Goal: Information Seeking & Learning: Learn about a topic

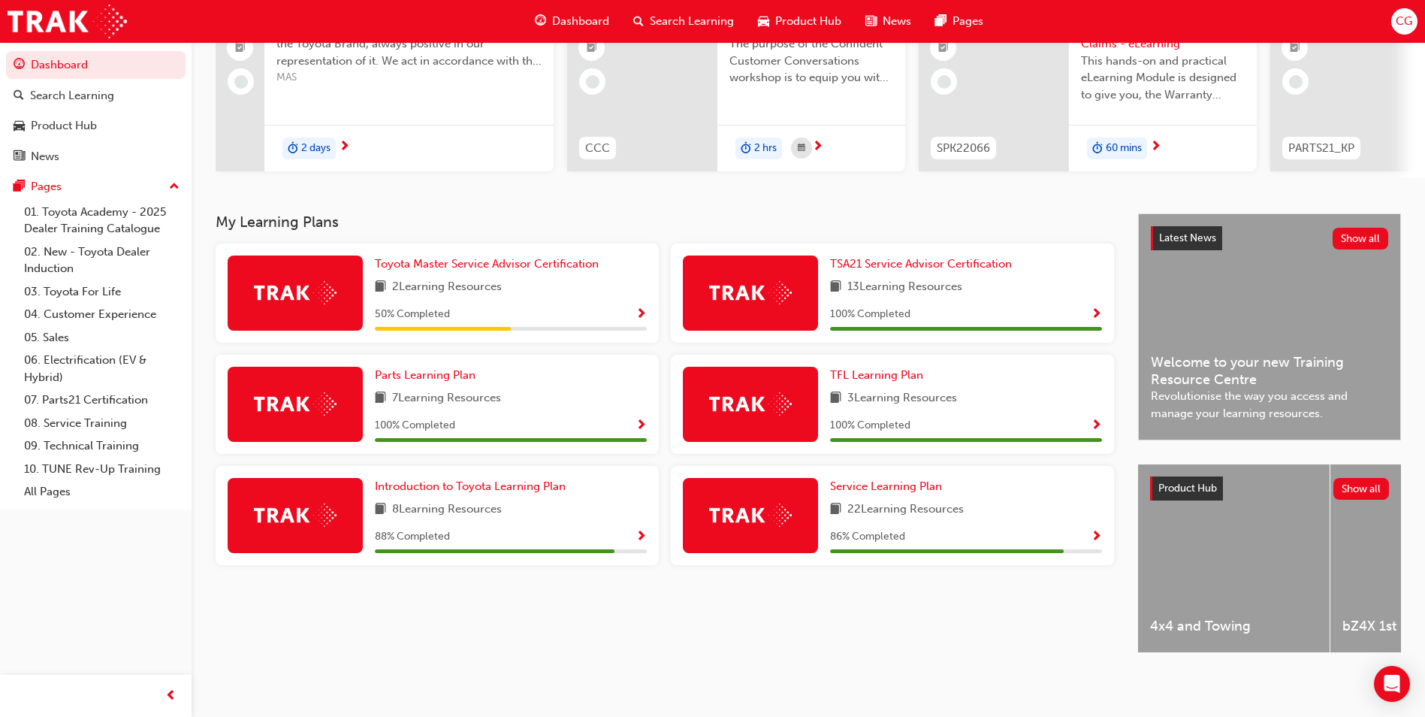
scroll to position [181, 0]
click at [765, 494] on div at bounding box center [750, 515] width 135 height 75
click at [1096, 530] on span "Show Progress" at bounding box center [1096, 537] width 11 height 14
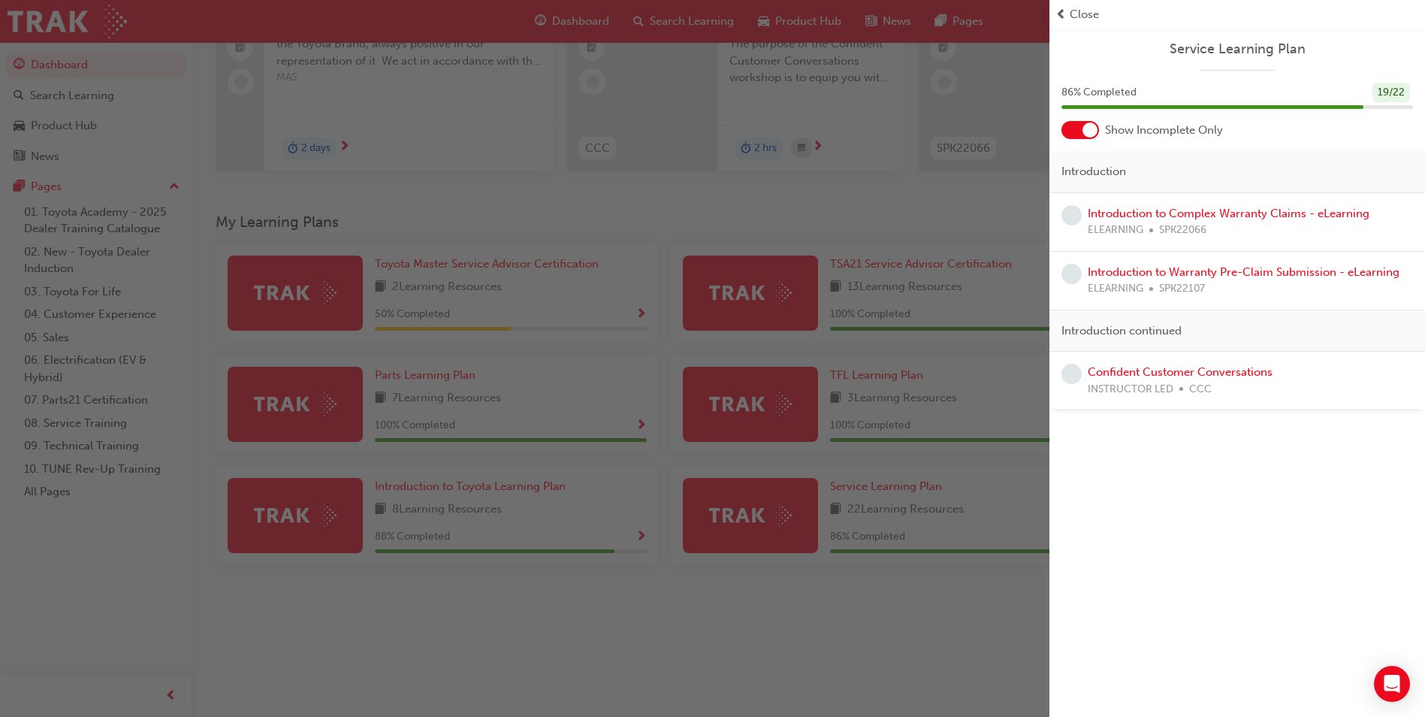
click at [871, 623] on div "button" at bounding box center [525, 358] width 1050 height 717
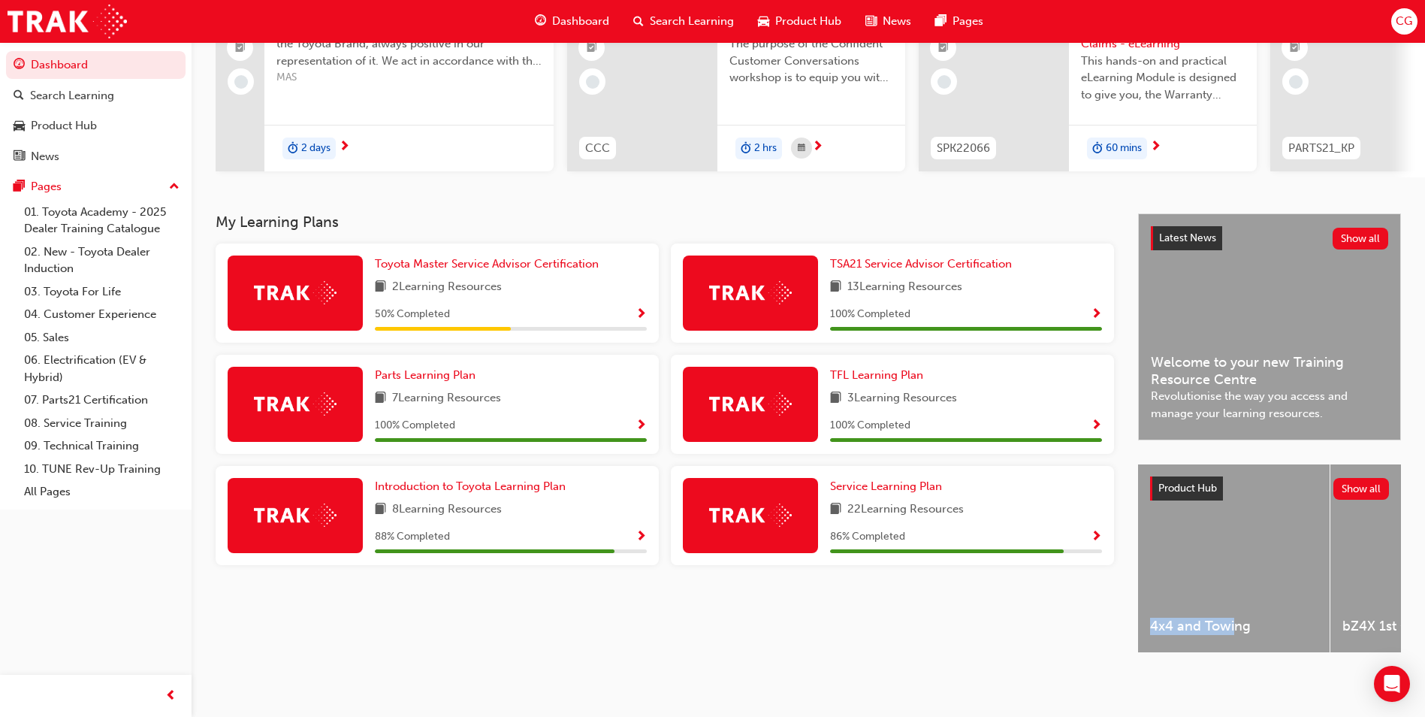
drag, startPoint x: 1144, startPoint y: 655, endPoint x: 1234, endPoint y: 644, distance: 90.9
click at [1234, 644] on div "4x4 and Towing bZ4X 1st Generation C-HR 2nd Generation Camry 9th Generation Coa…" at bounding box center [1269, 559] width 263 height 191
click at [1194, 636] on div "Camry 9th Generation" at bounding box center [1120, 558] width 192 height 188
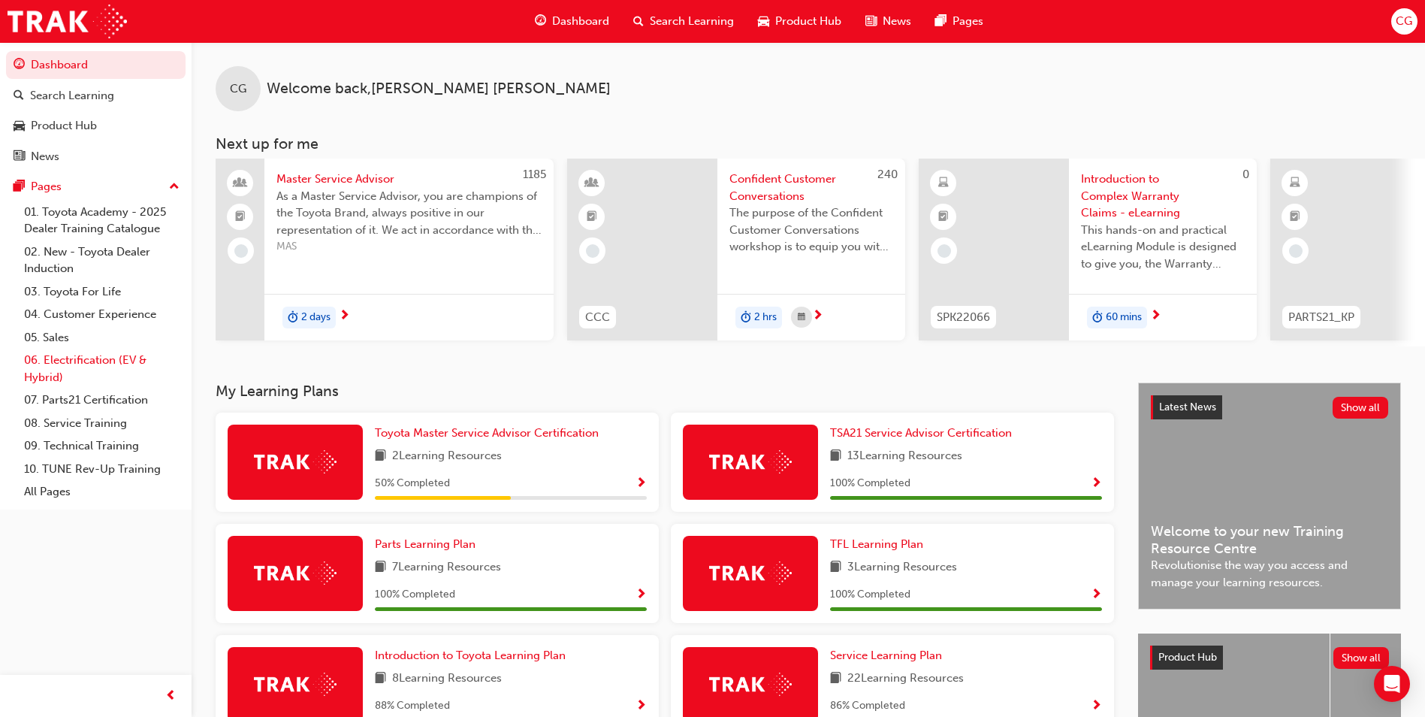
click at [47, 354] on link "06. Electrification (EV & Hybrid)" at bounding box center [102, 369] width 168 height 40
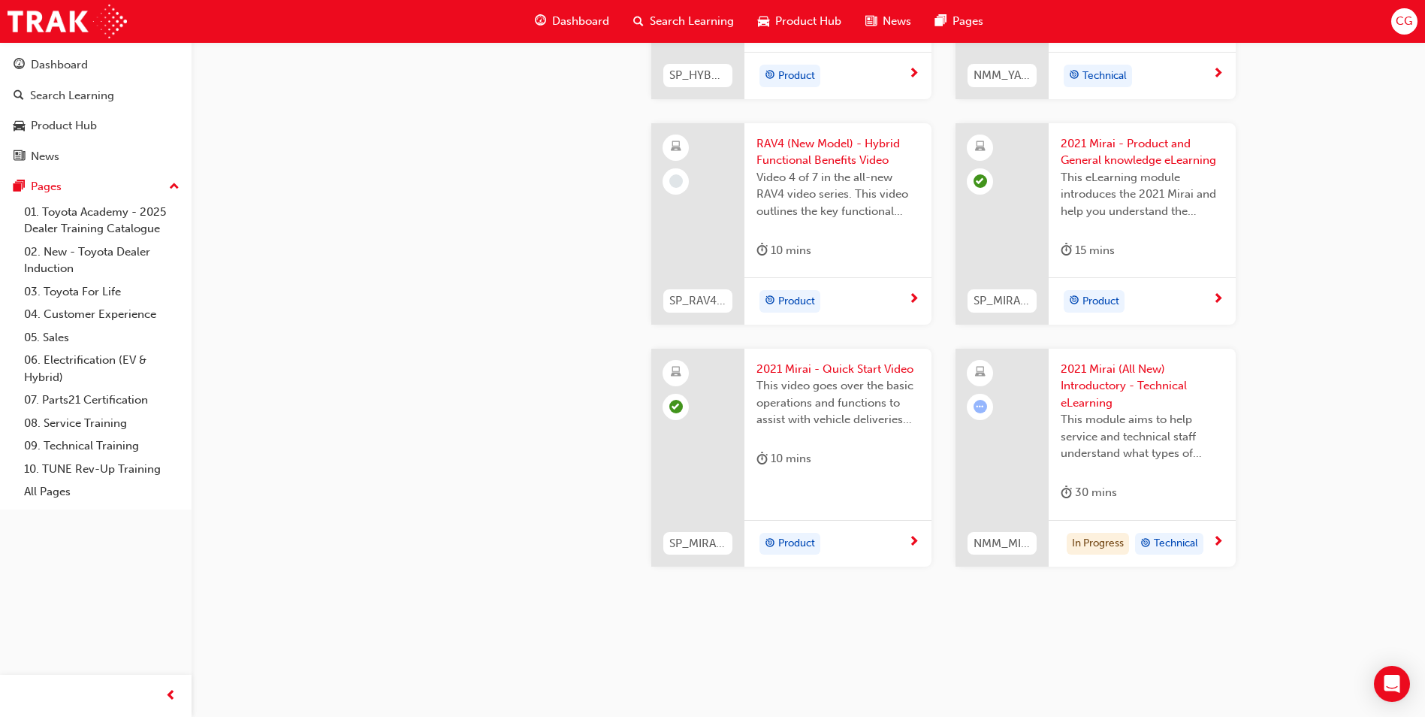
scroll to position [2492, 0]
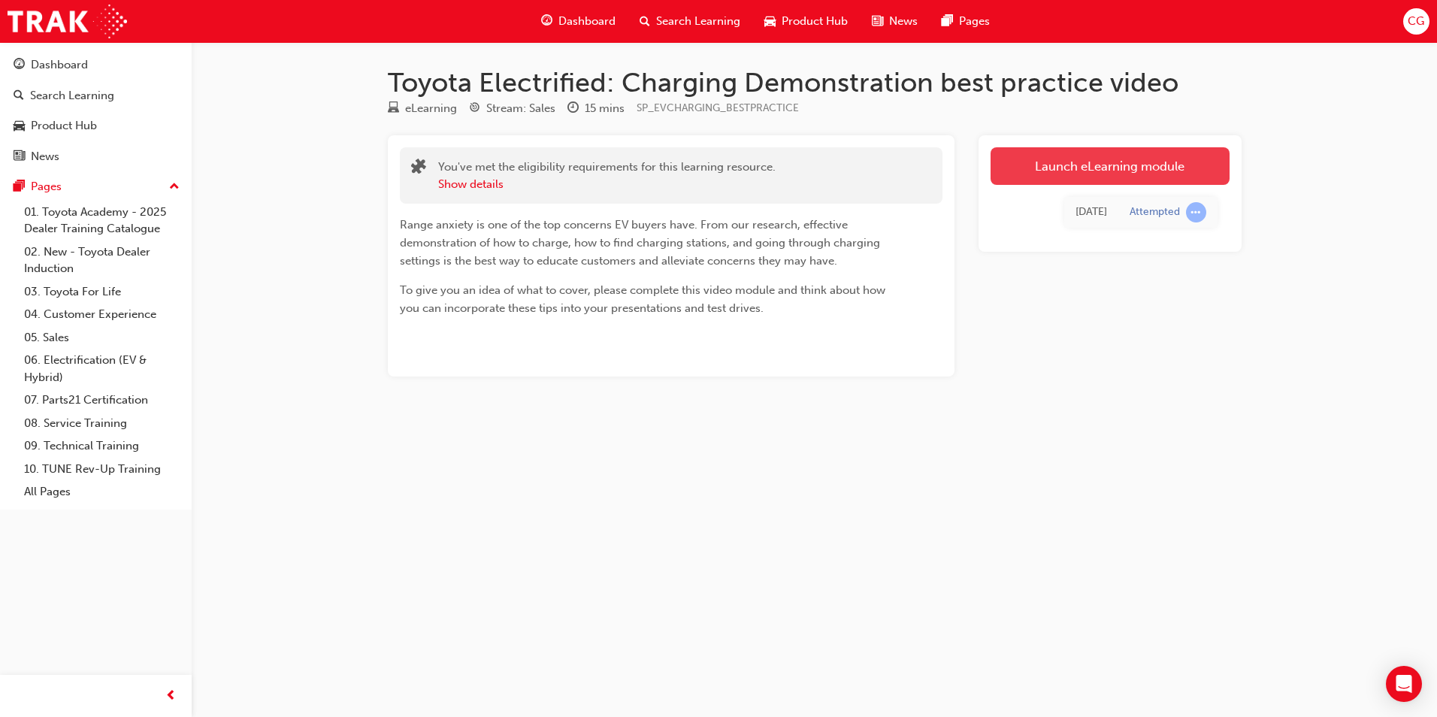
click at [1129, 171] on link "Launch eLearning module" at bounding box center [1109, 166] width 239 height 38
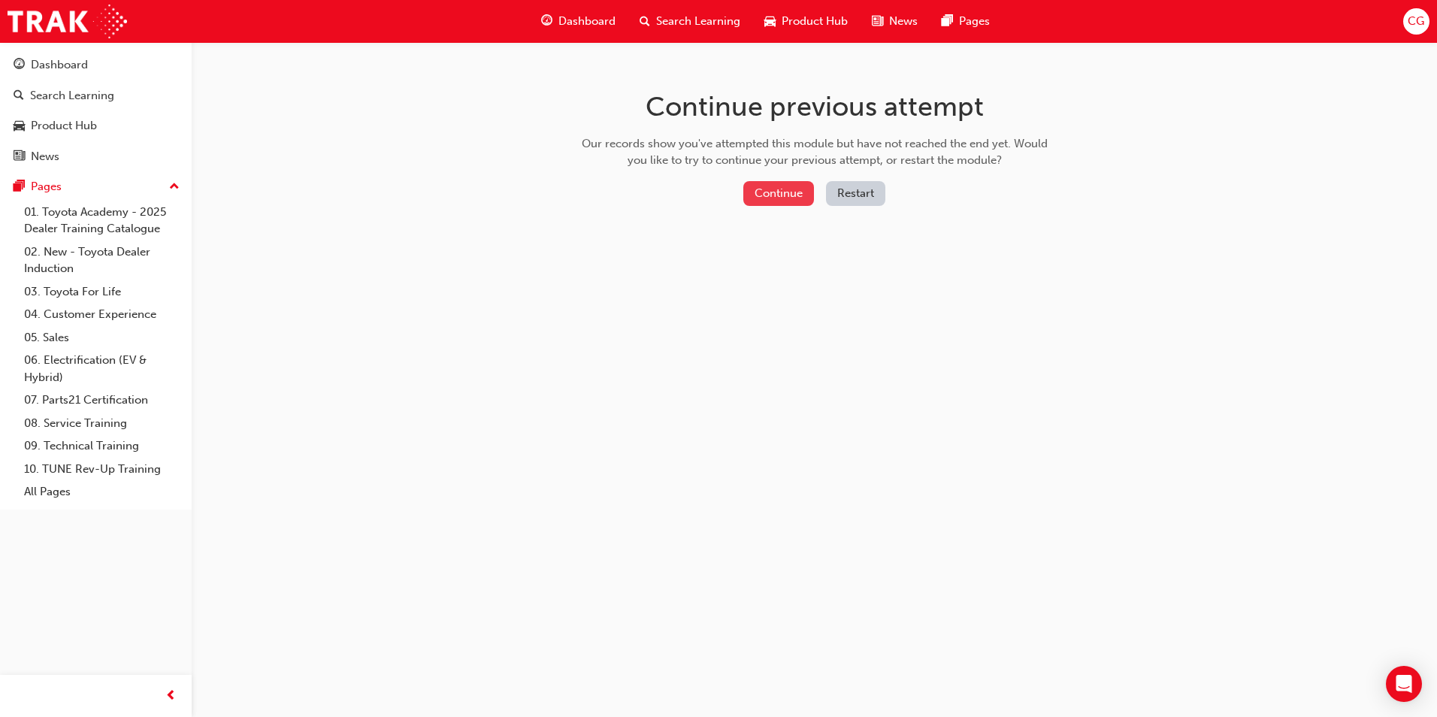
click at [803, 183] on button "Continue" at bounding box center [778, 193] width 71 height 25
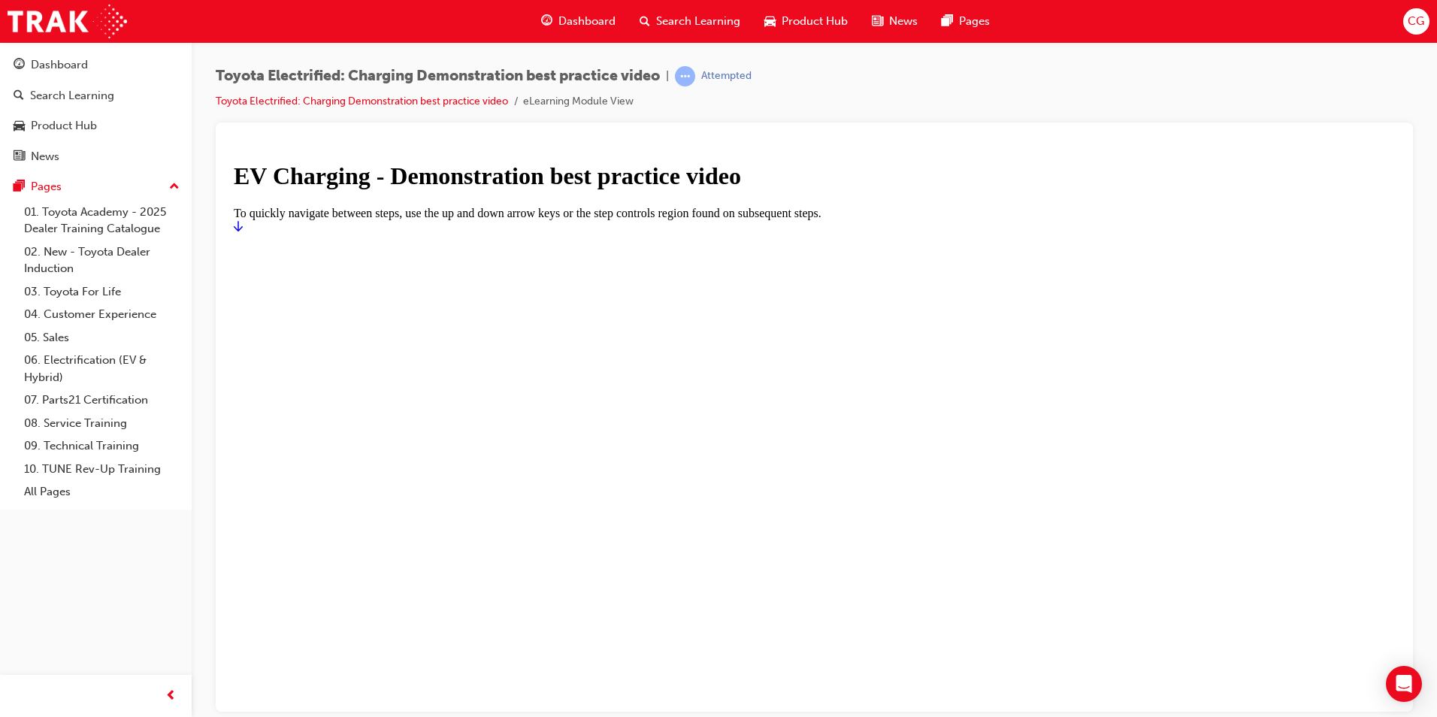
click at [243, 231] on icon "Start" at bounding box center [238, 225] width 9 height 12
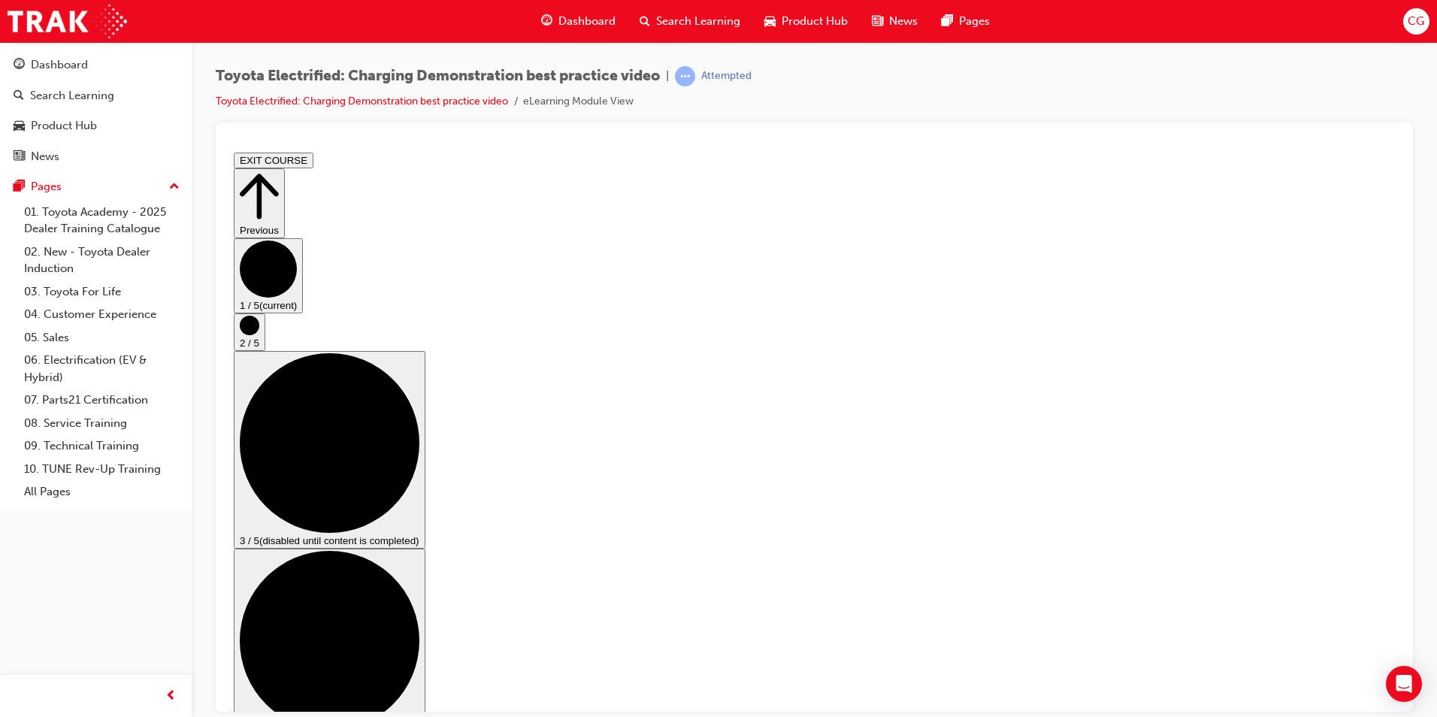
click at [259, 334] on circle "Step controls" at bounding box center [250, 325] width 20 height 20
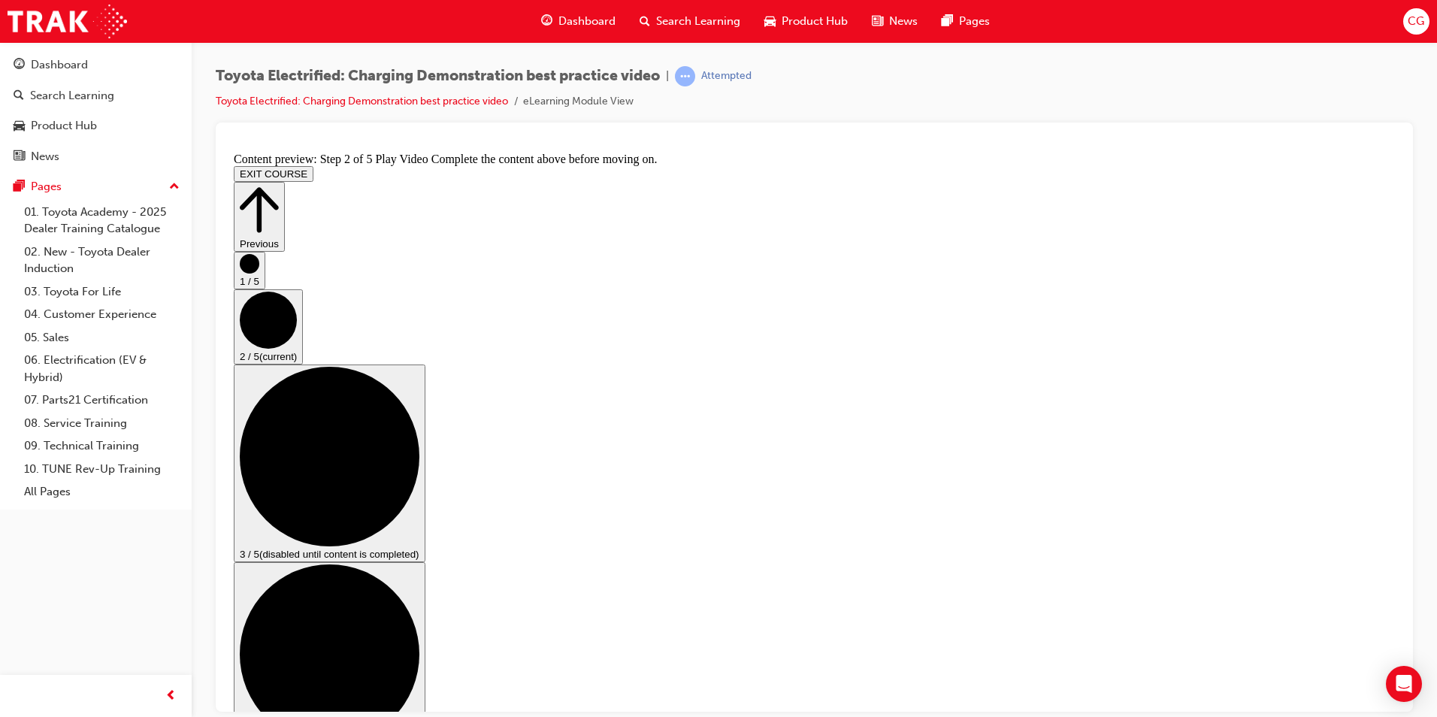
click at [1423, 239] on div "Toyota Electrified: Charging Demonstration best practice video | Attempted Toyo…" at bounding box center [814, 360] width 1245 height 637
